Goal: Transaction & Acquisition: Purchase product/service

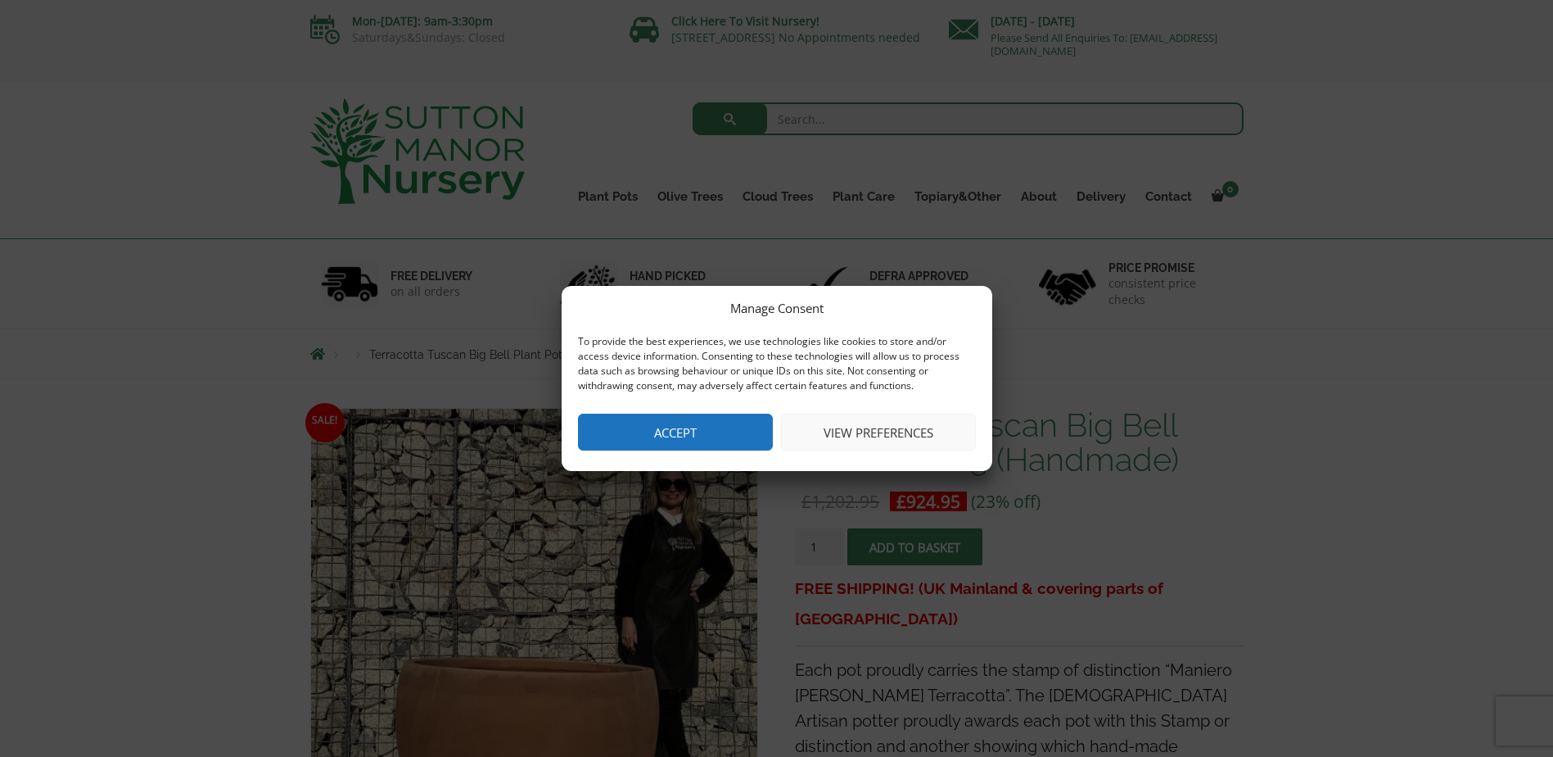
click at [670, 432] on button "Accept" at bounding box center [675, 432] width 195 height 37
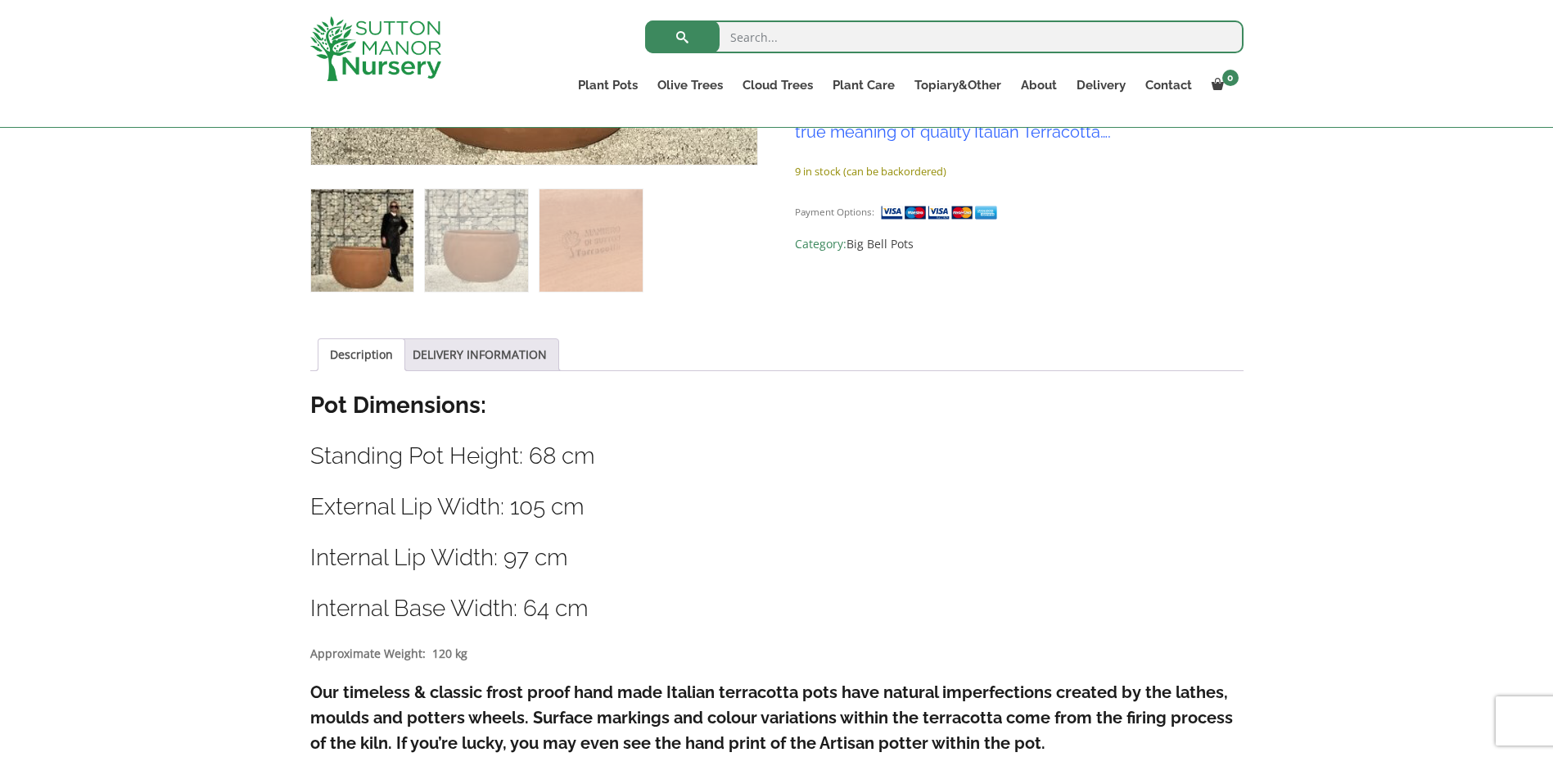
scroll to position [819, 0]
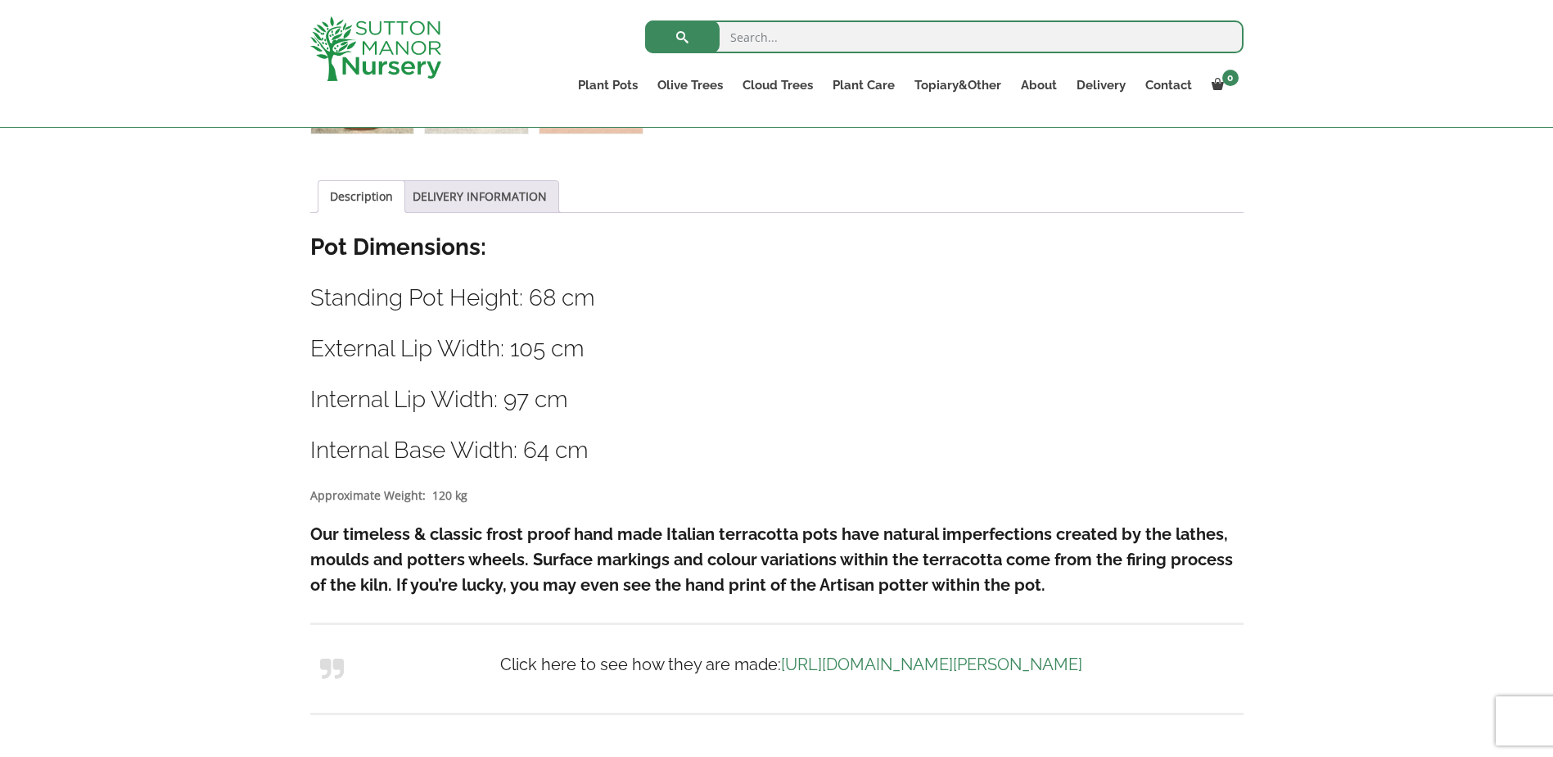
click at [901, 668] on link "[URL][DOMAIN_NAME][PERSON_NAME]" at bounding box center [931, 664] width 301 height 20
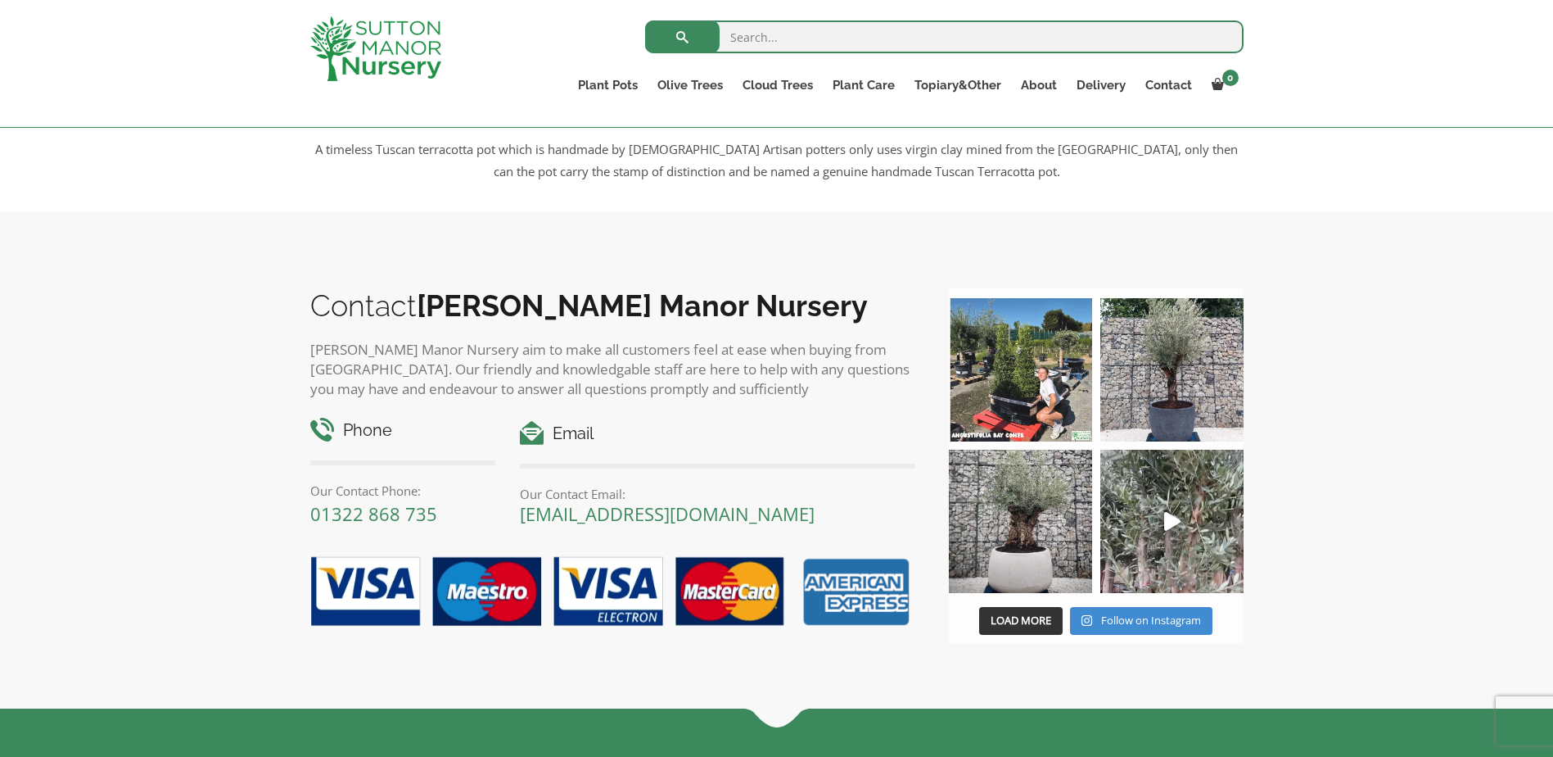
scroll to position [2784, 0]
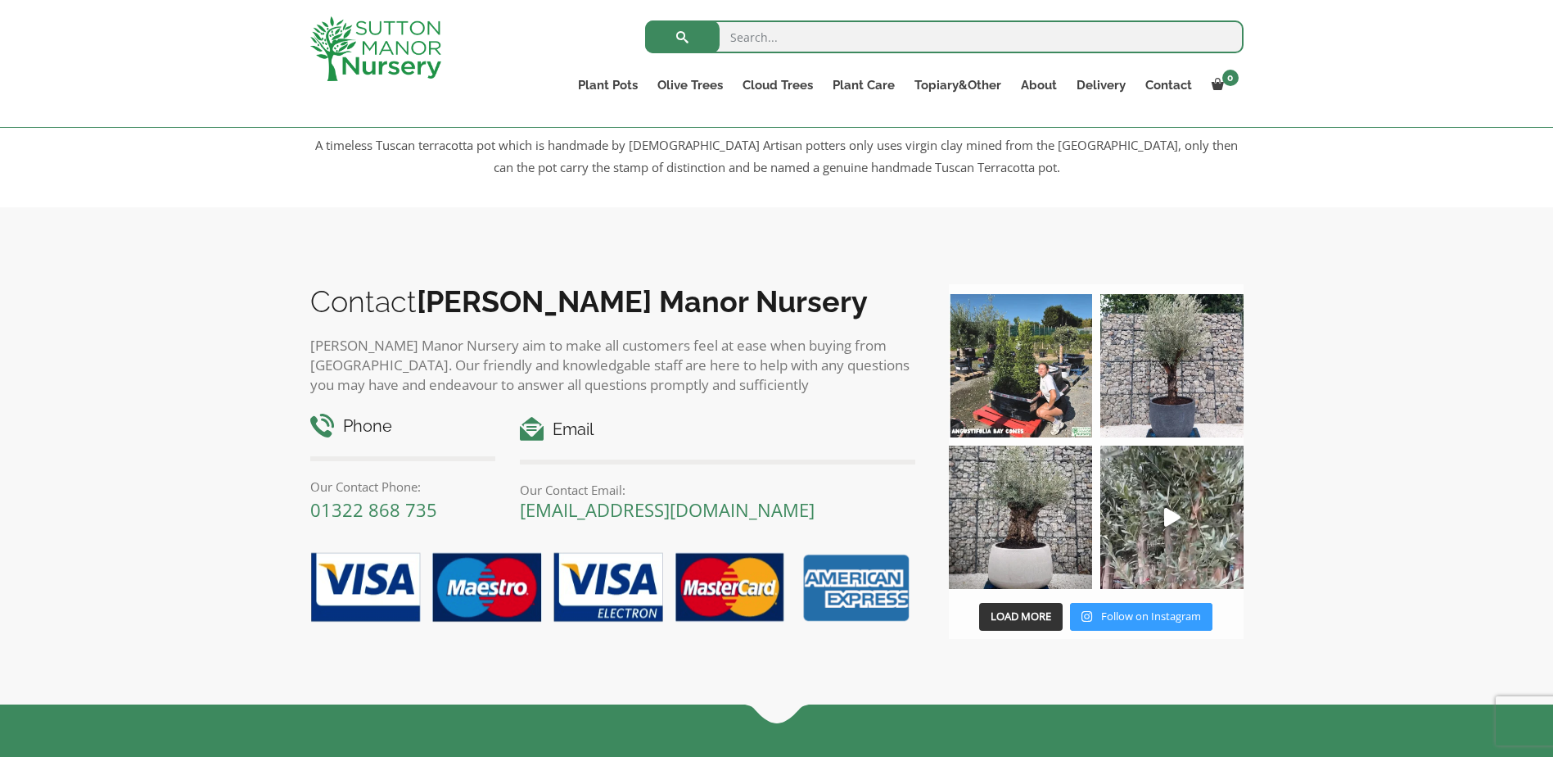
click at [1133, 623] on span "Follow on Instagram" at bounding box center [1151, 615] width 100 height 15
click at [731, 26] on input "search" at bounding box center [944, 36] width 599 height 33
type input "barolo pot"
click at [645, 20] on button "submit" at bounding box center [682, 36] width 75 height 33
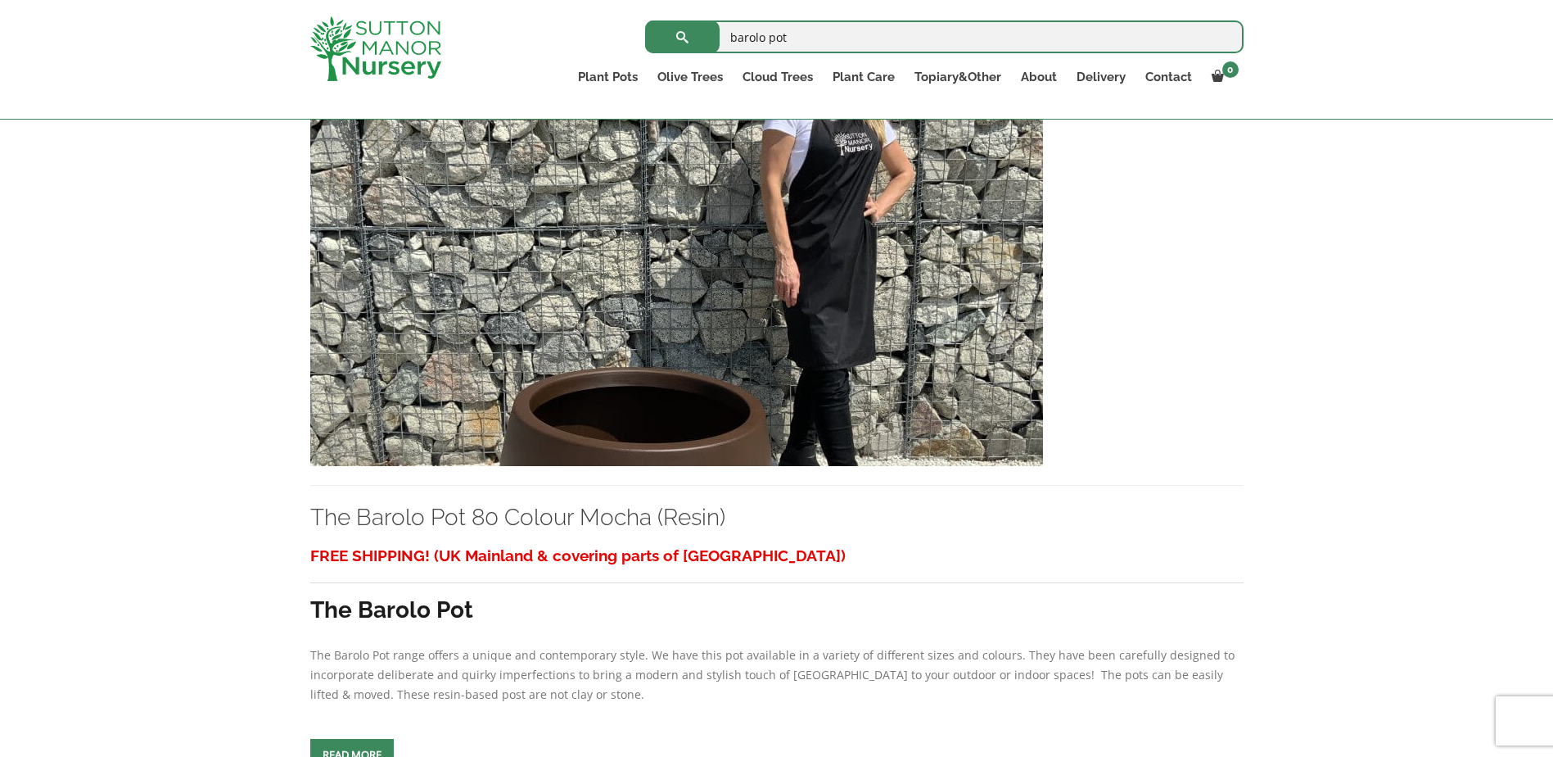
scroll to position [1146, 0]
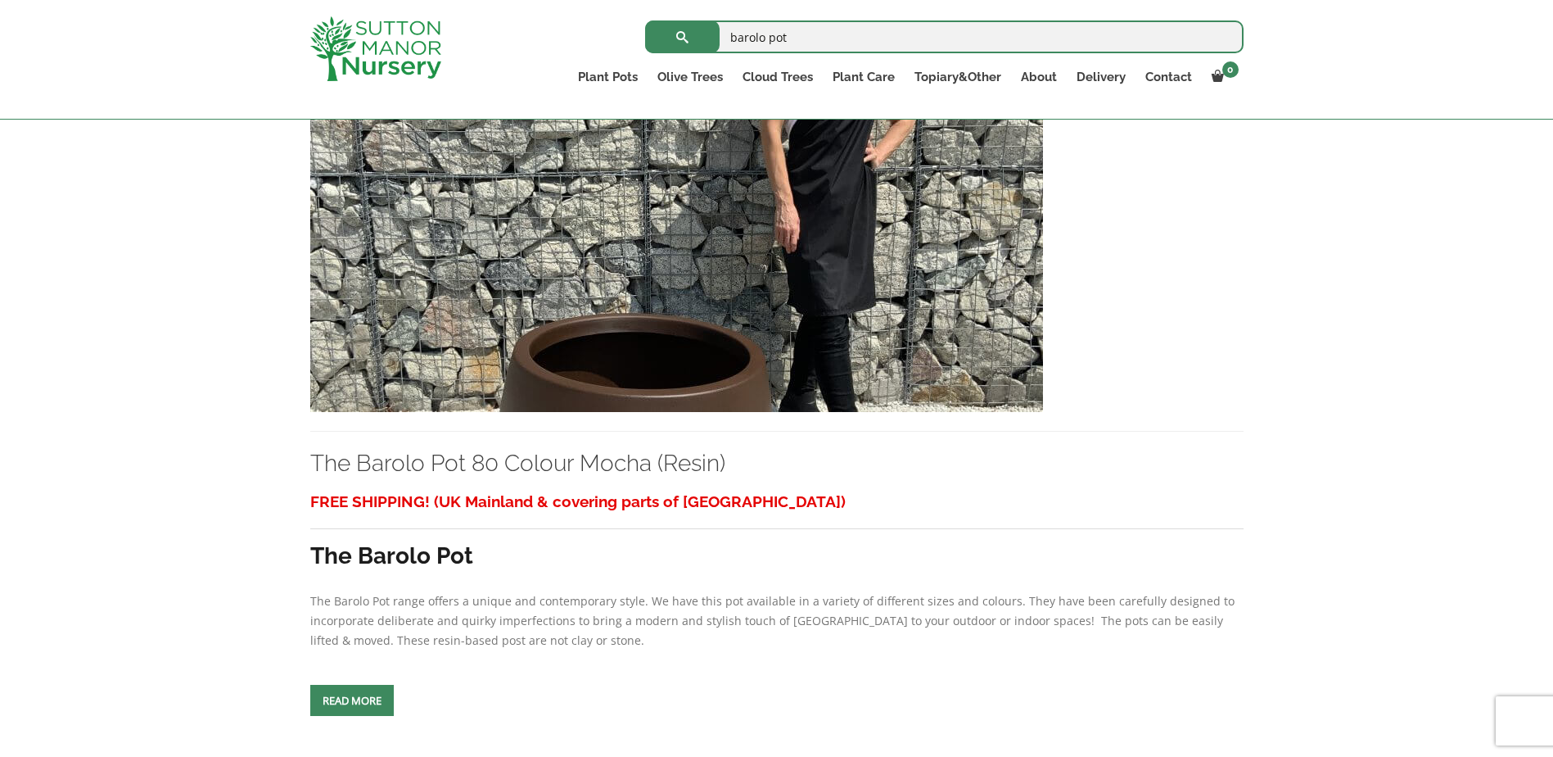
click at [488, 368] on img at bounding box center [676, 236] width 733 height 352
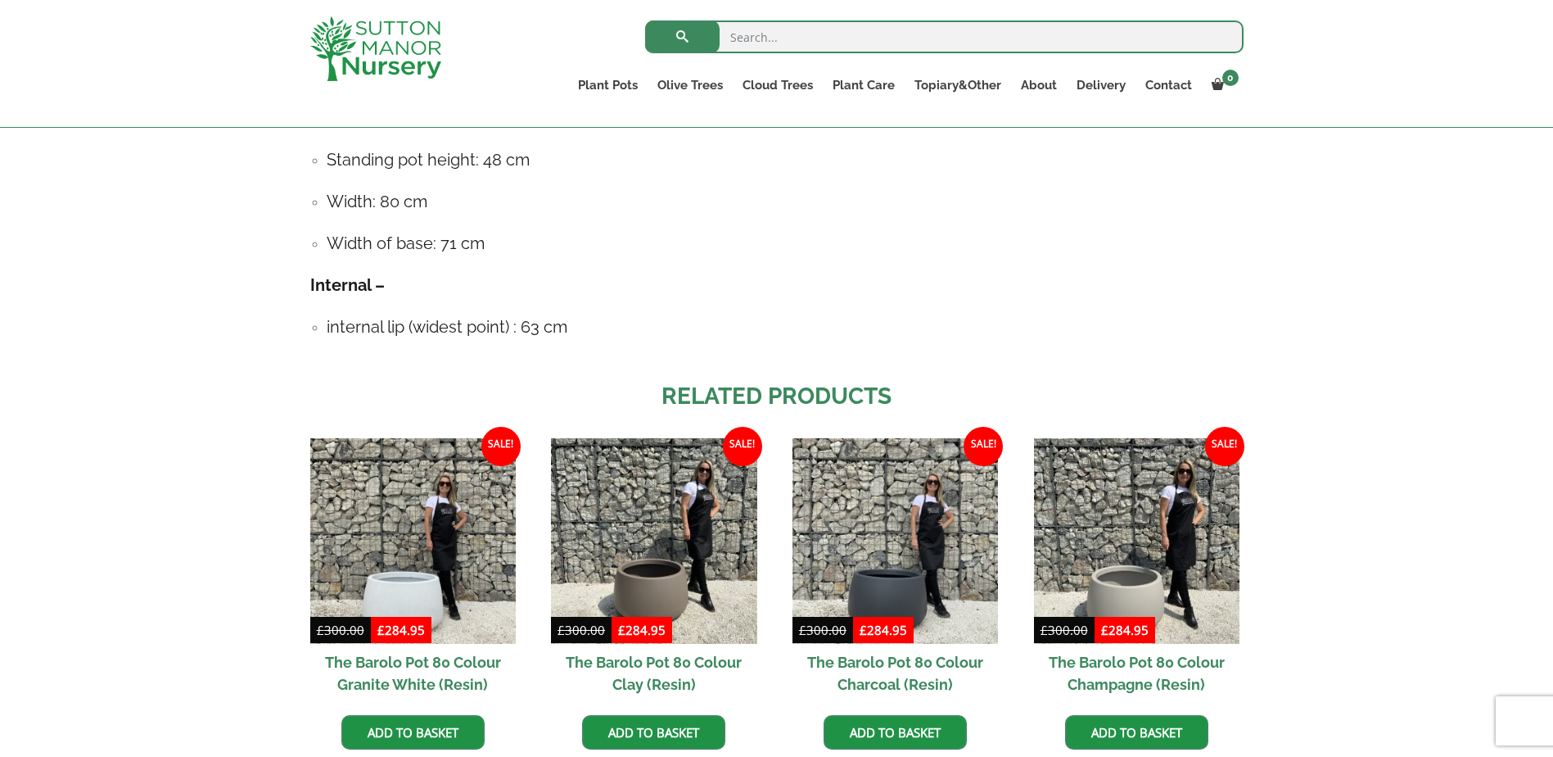
scroll to position [1228, 0]
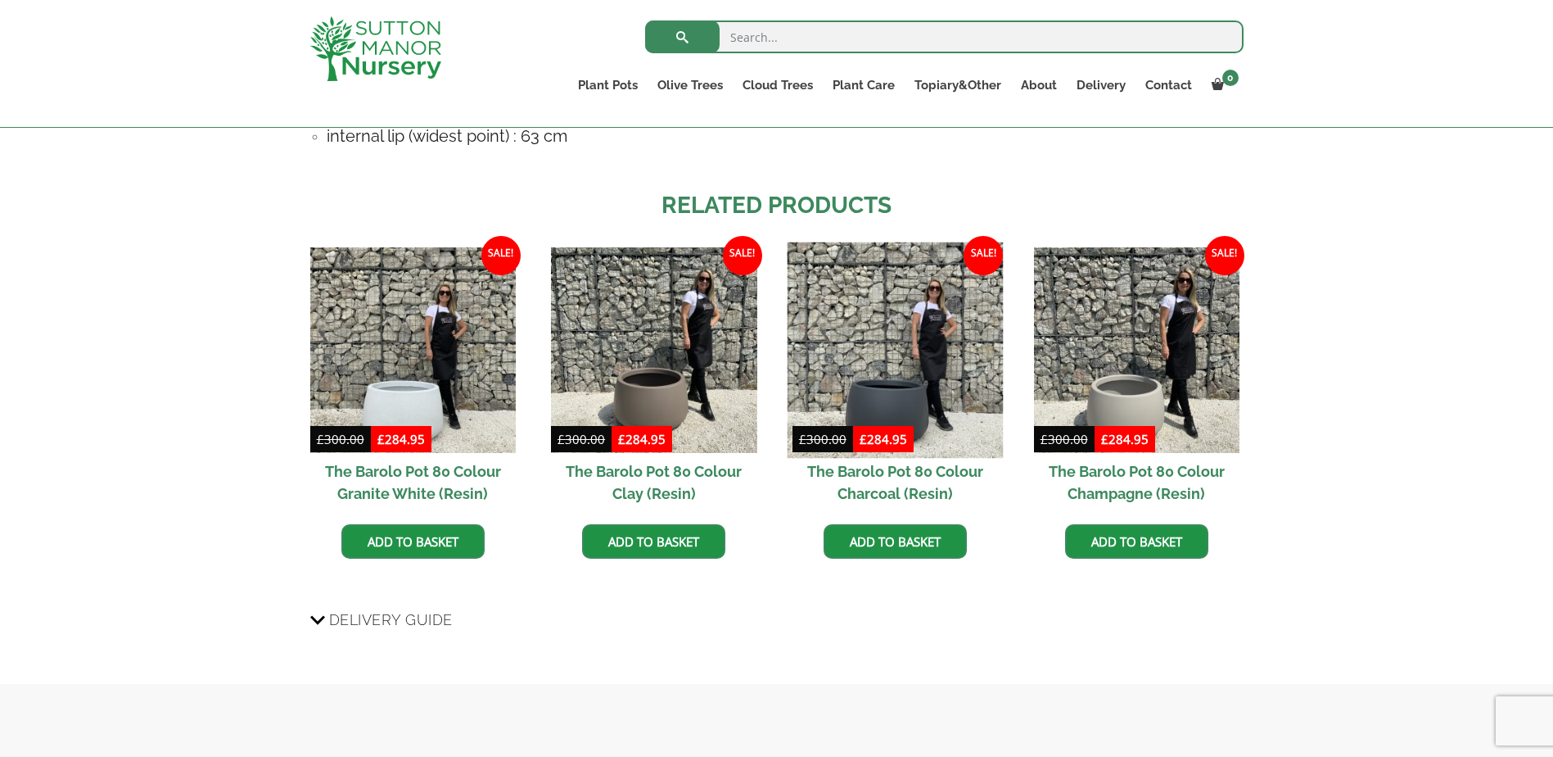
click at [907, 419] on img at bounding box center [896, 350] width 216 height 216
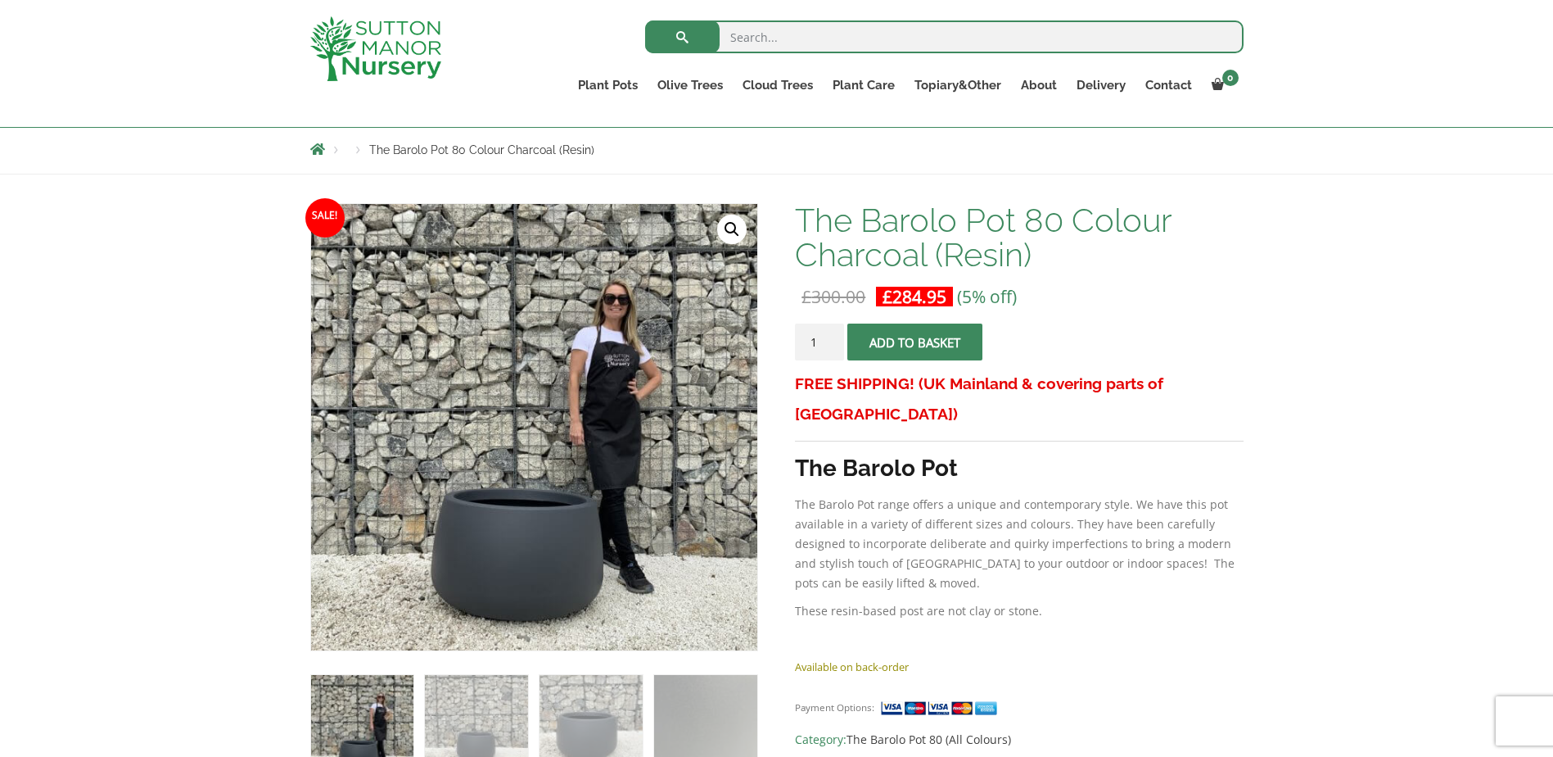
scroll to position [164, 0]
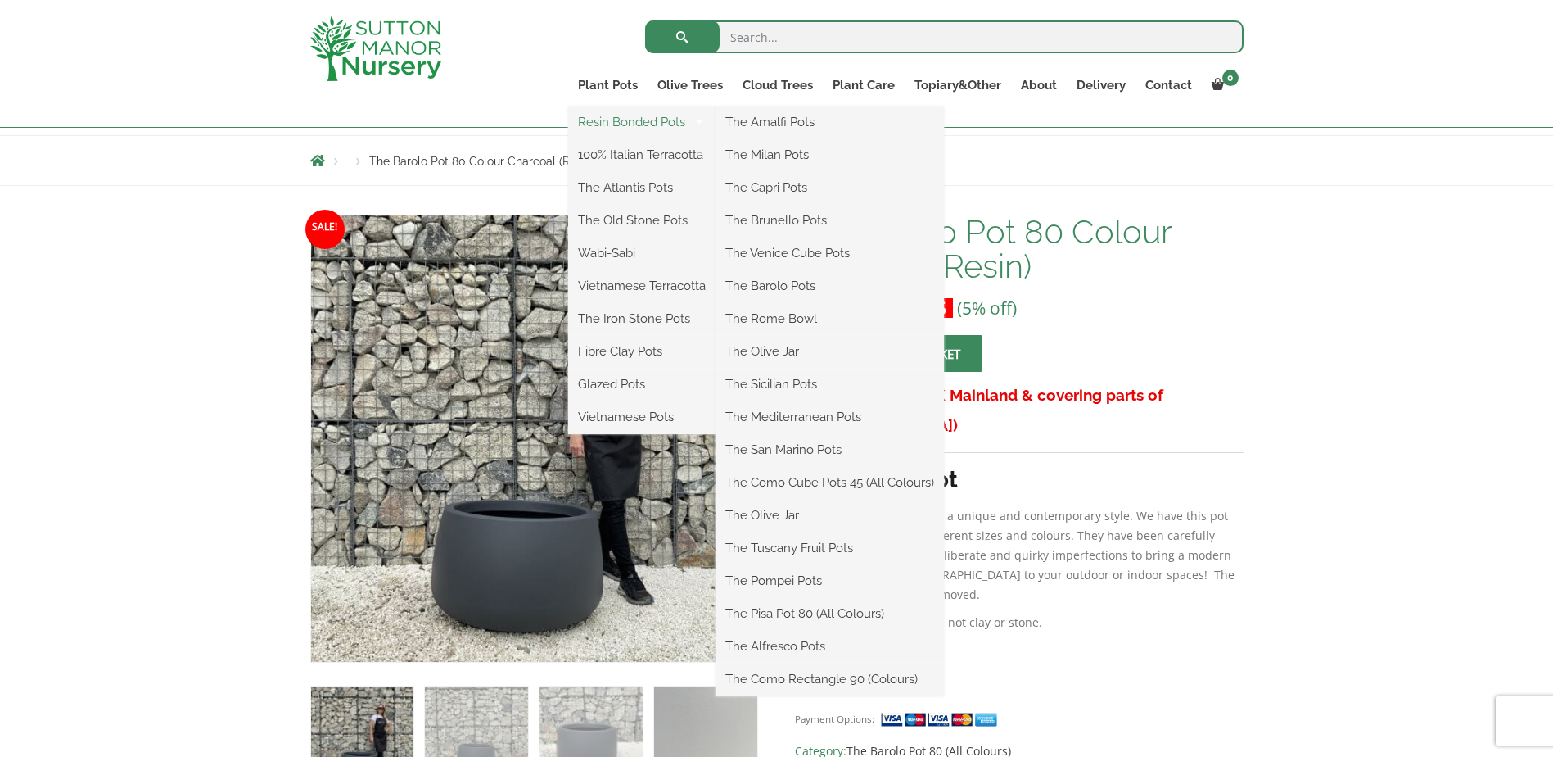
click at [631, 119] on link "Resin Bonded Pots" at bounding box center [641, 122] width 147 height 25
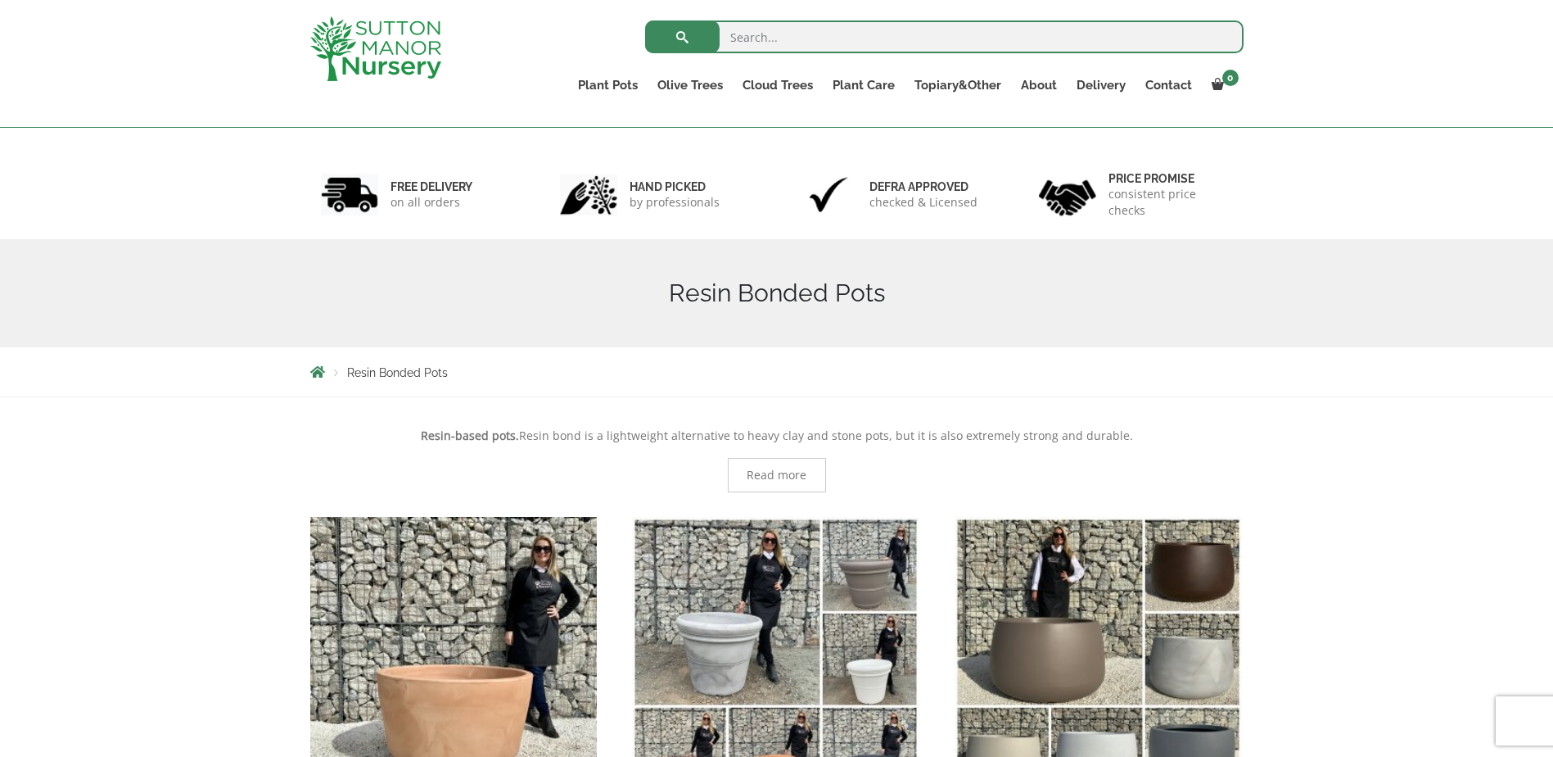
scroll to position [328, 0]
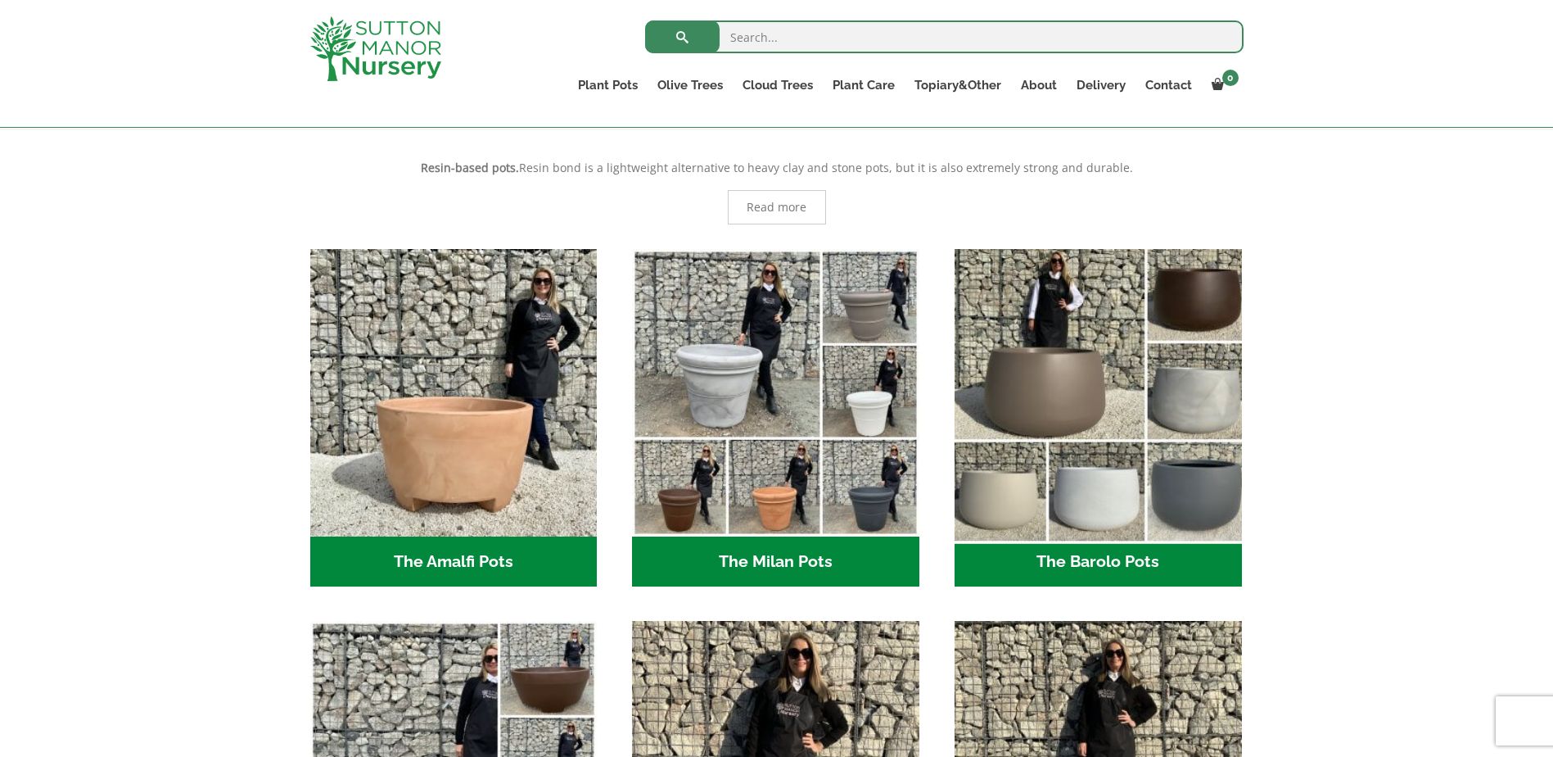
click at [1034, 364] on img "Visit product category The Barolo Pots" at bounding box center [1097, 392] width 301 height 301
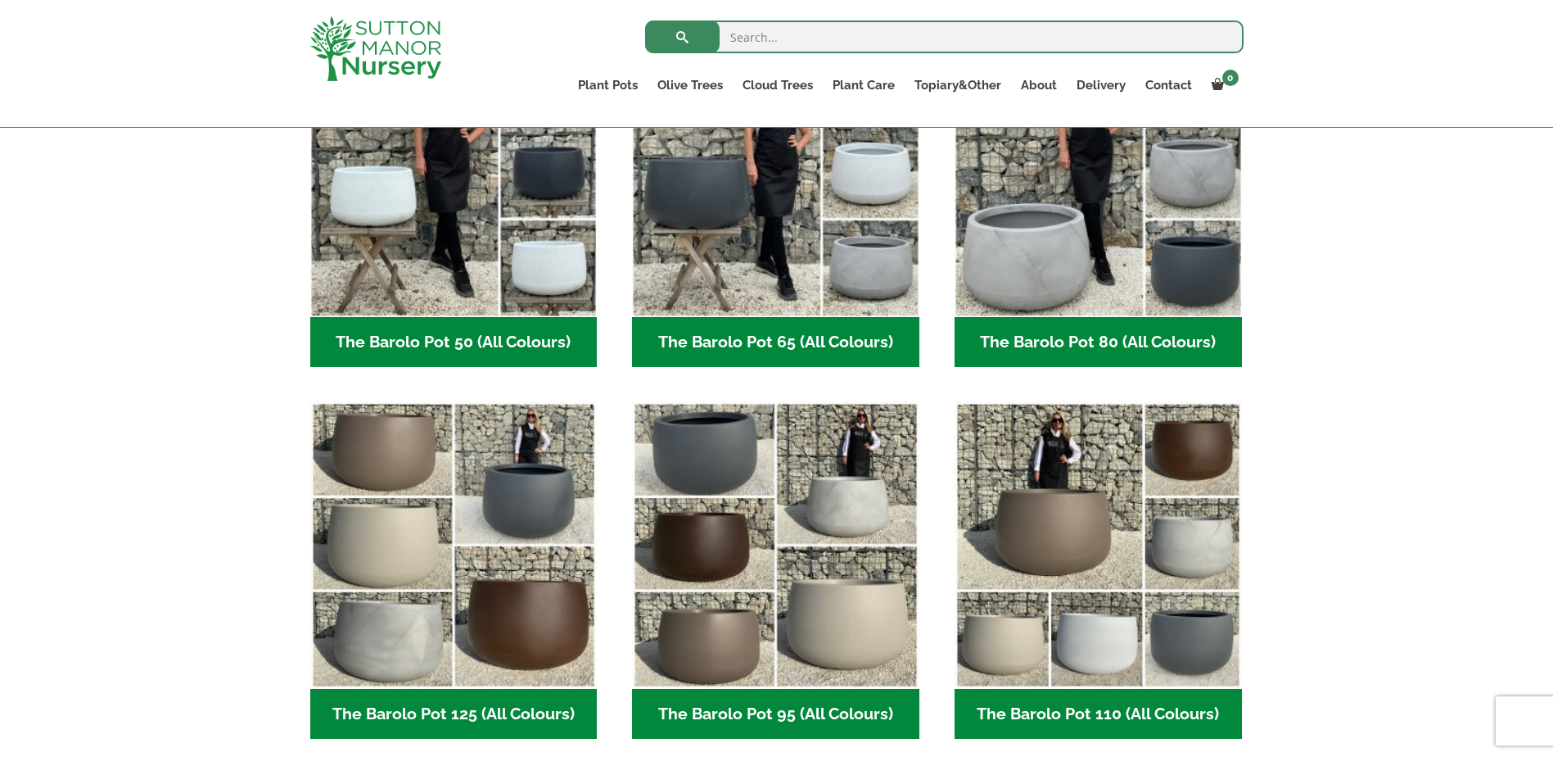
scroll to position [655, 0]
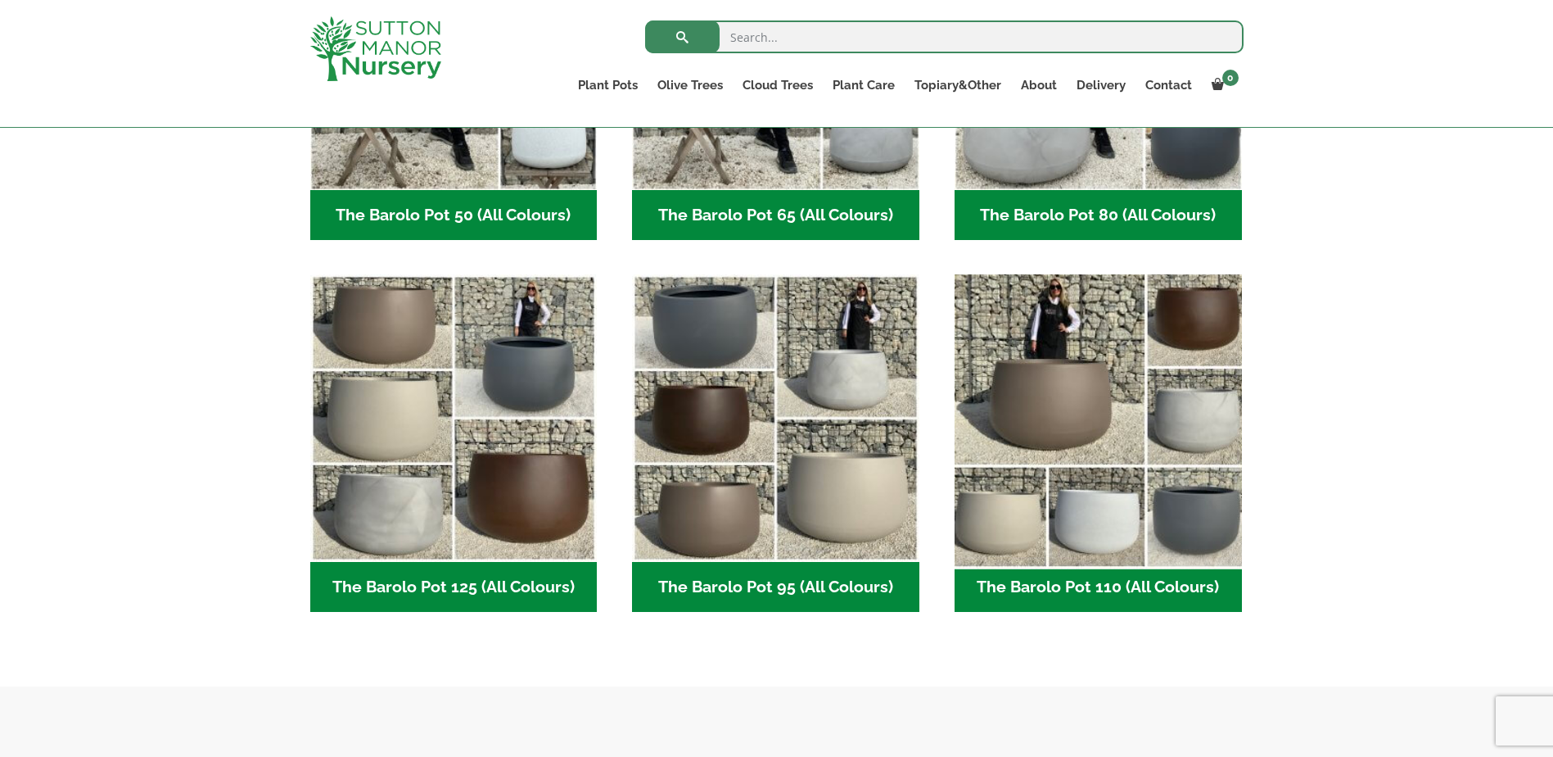
click at [1085, 386] on img "Visit product category The Barolo Pot 110 (All Colours)" at bounding box center [1097, 418] width 301 height 301
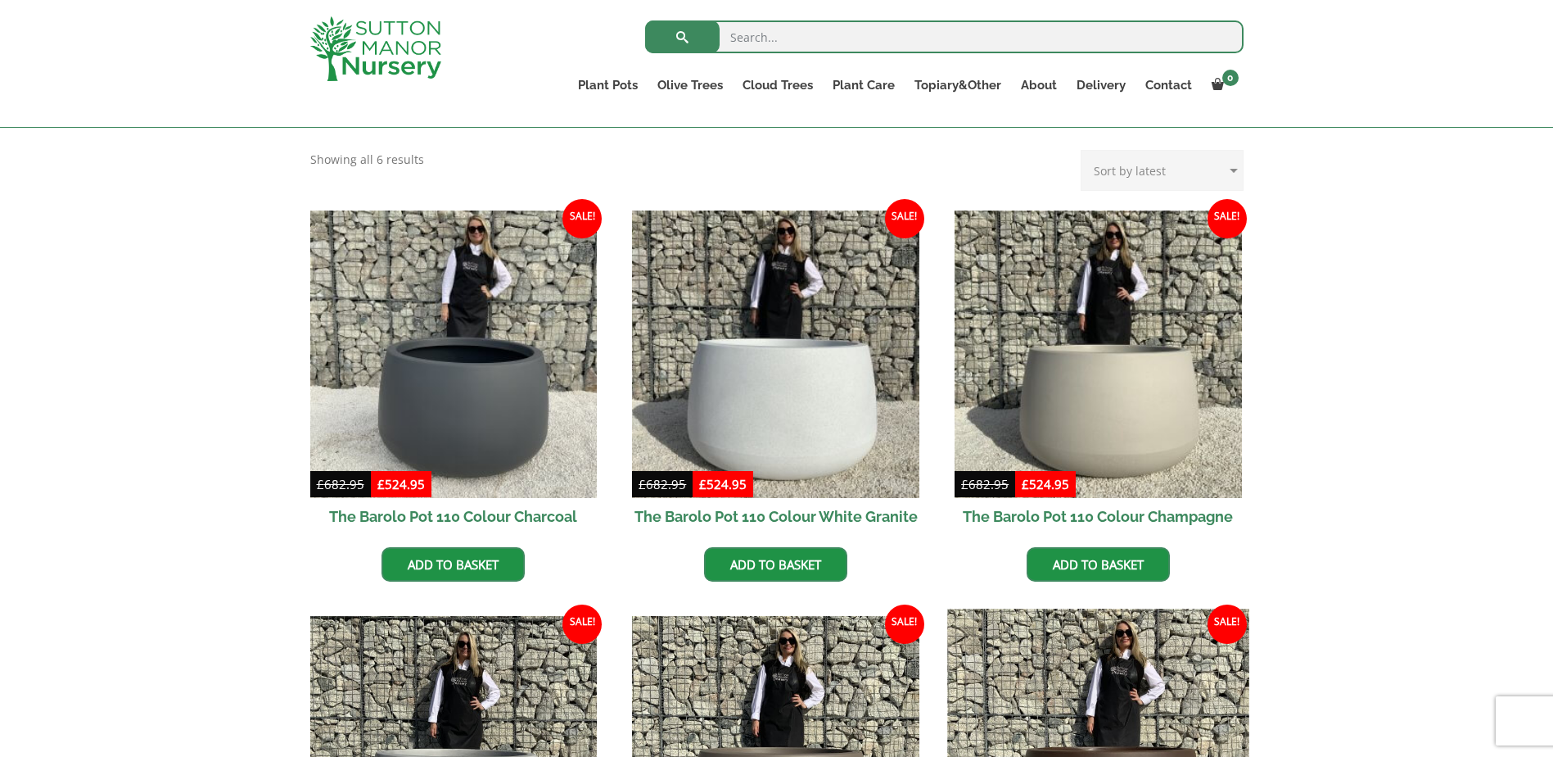
scroll to position [328, 0]
